Goal: Transaction & Acquisition: Purchase product/service

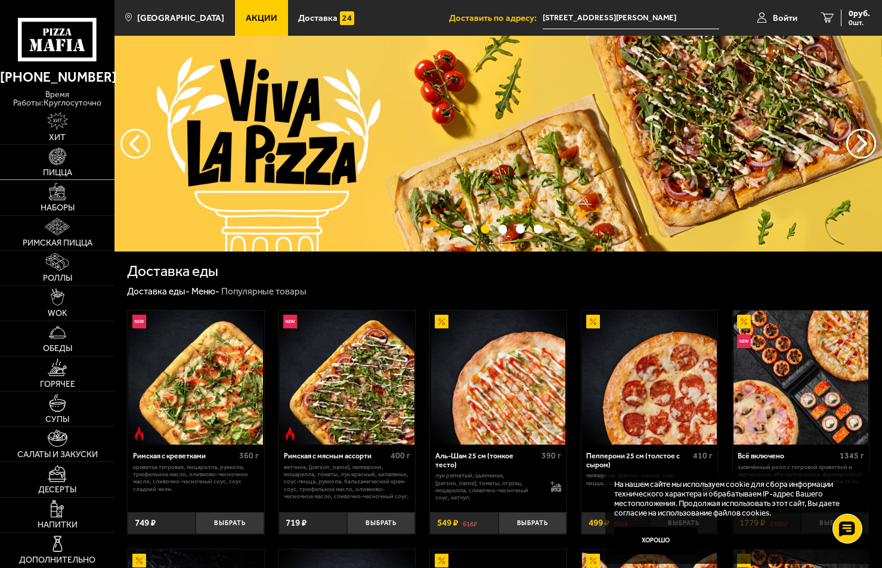
click at [56, 159] on img at bounding box center [57, 156] width 17 height 17
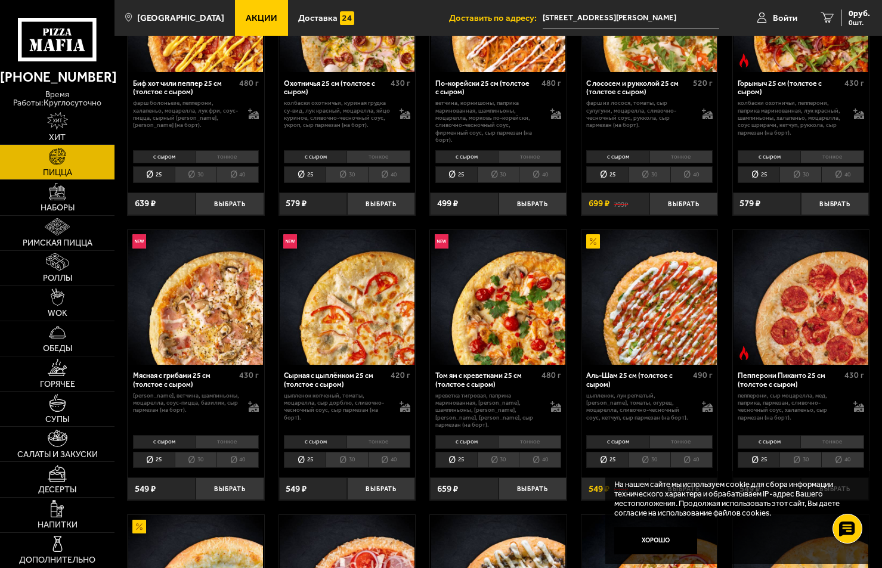
scroll to position [239, 0]
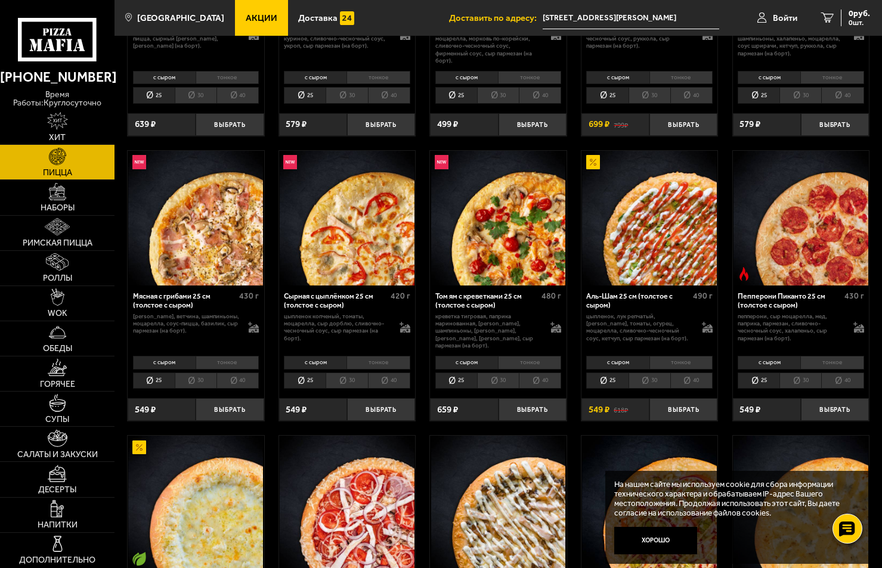
click at [649, 373] on li "30" at bounding box center [650, 381] width 42 height 16
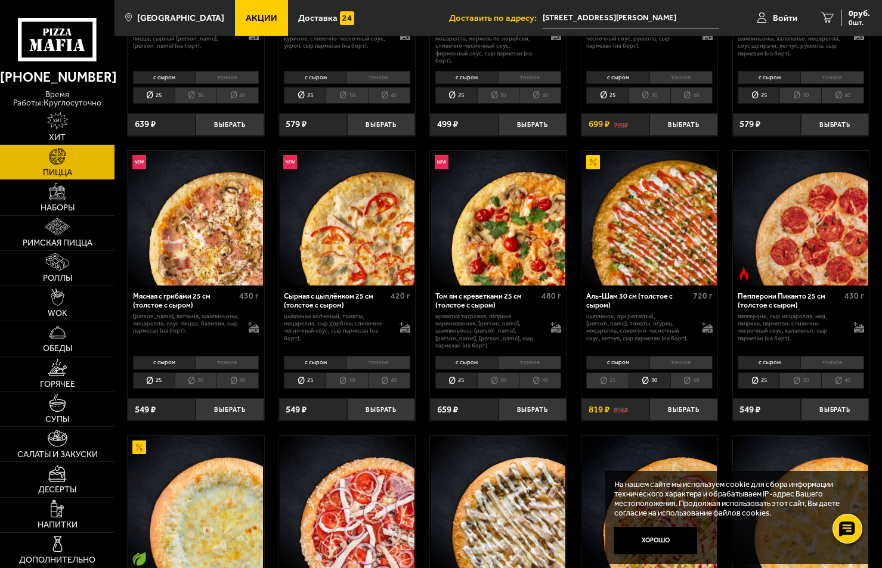
click at [688, 375] on li "40" at bounding box center [691, 381] width 42 height 16
click at [672, 404] on button "Выбрать" at bounding box center [683, 409] width 68 height 23
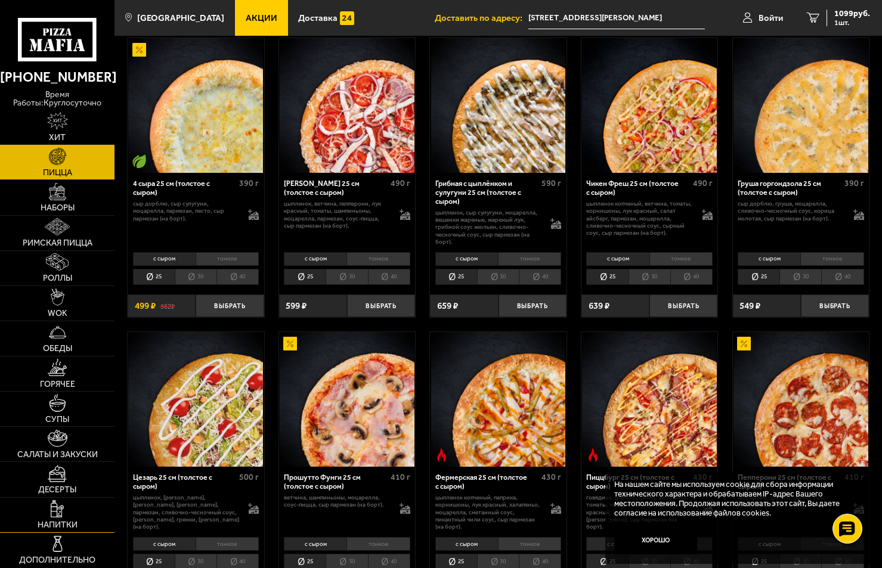
scroll to position [716, 0]
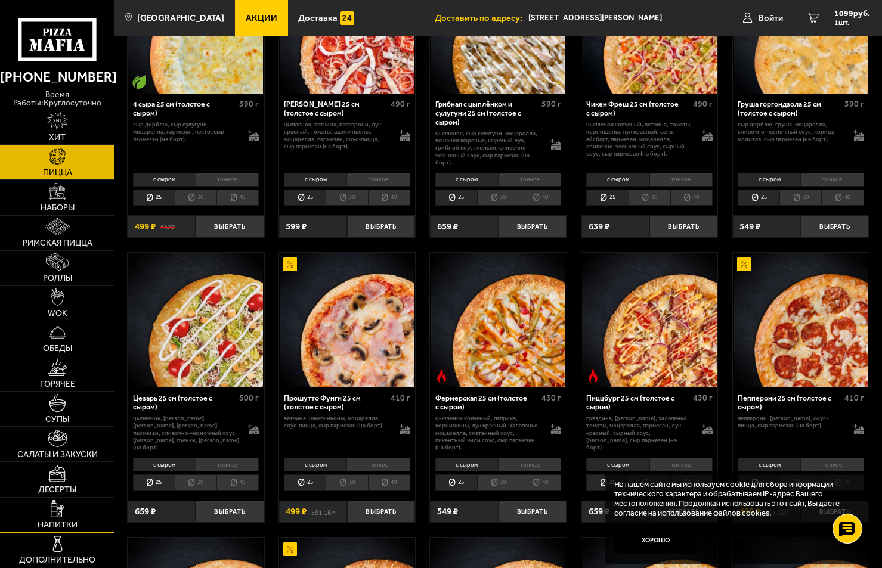
click at [59, 516] on img at bounding box center [58, 508] width 14 height 17
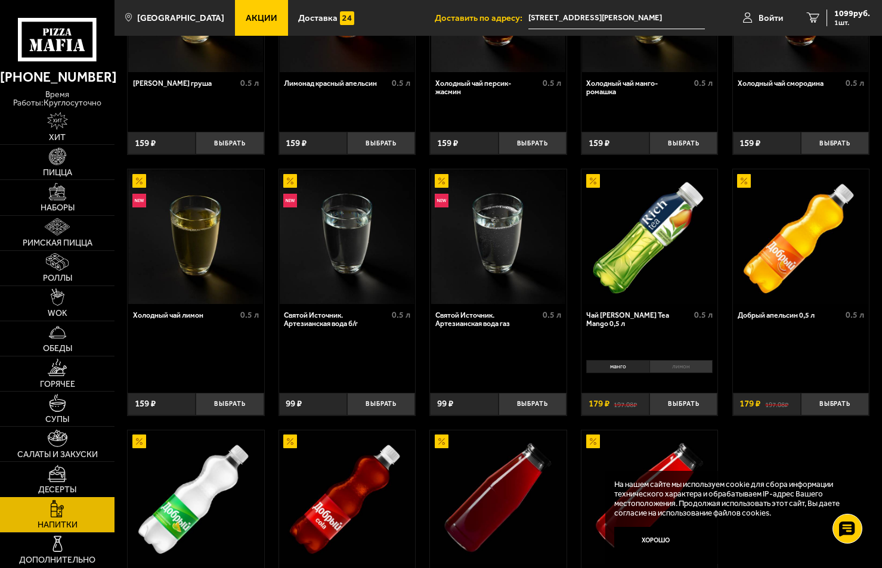
scroll to position [239, 0]
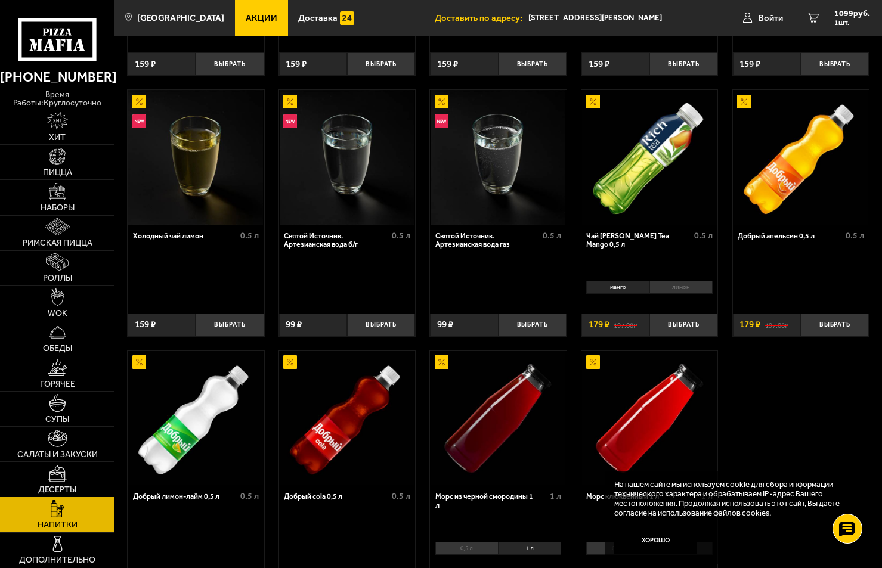
click at [54, 475] on img at bounding box center [57, 473] width 19 height 17
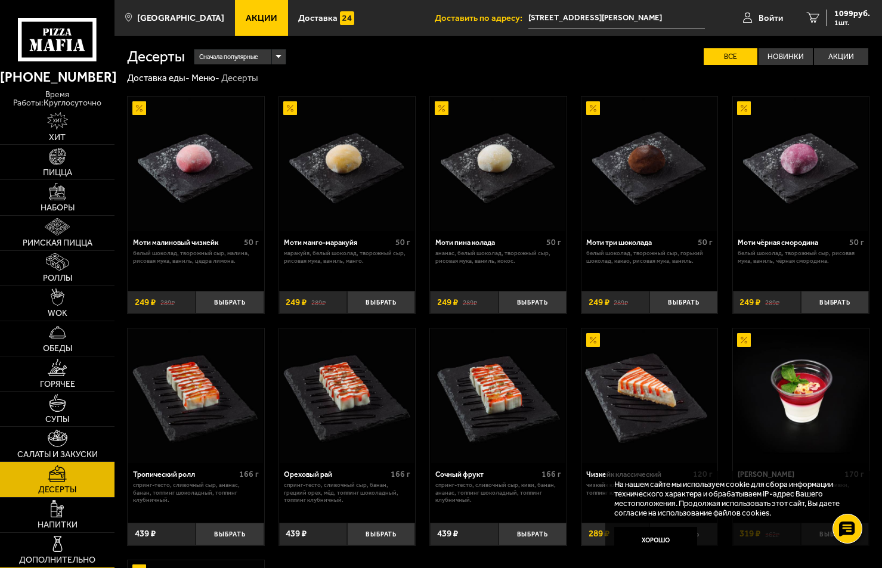
click at [56, 537] on img at bounding box center [57, 544] width 17 height 17
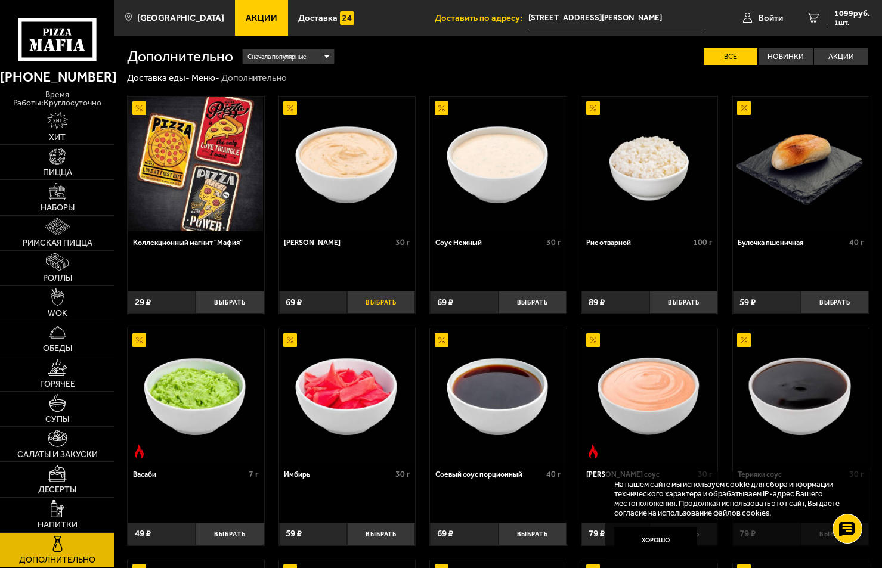
click at [374, 302] on button "Выбрать" at bounding box center [381, 302] width 68 height 23
click at [847, 11] on span "1168 руб." at bounding box center [852, 14] width 36 height 8
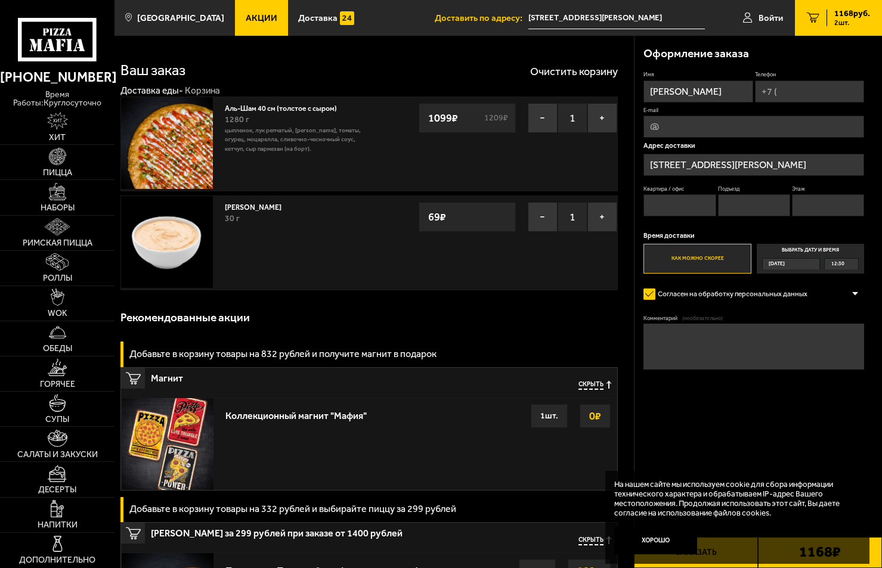
scroll to position [79, 0]
